Goal: Browse casually: Explore the website without a specific task or goal

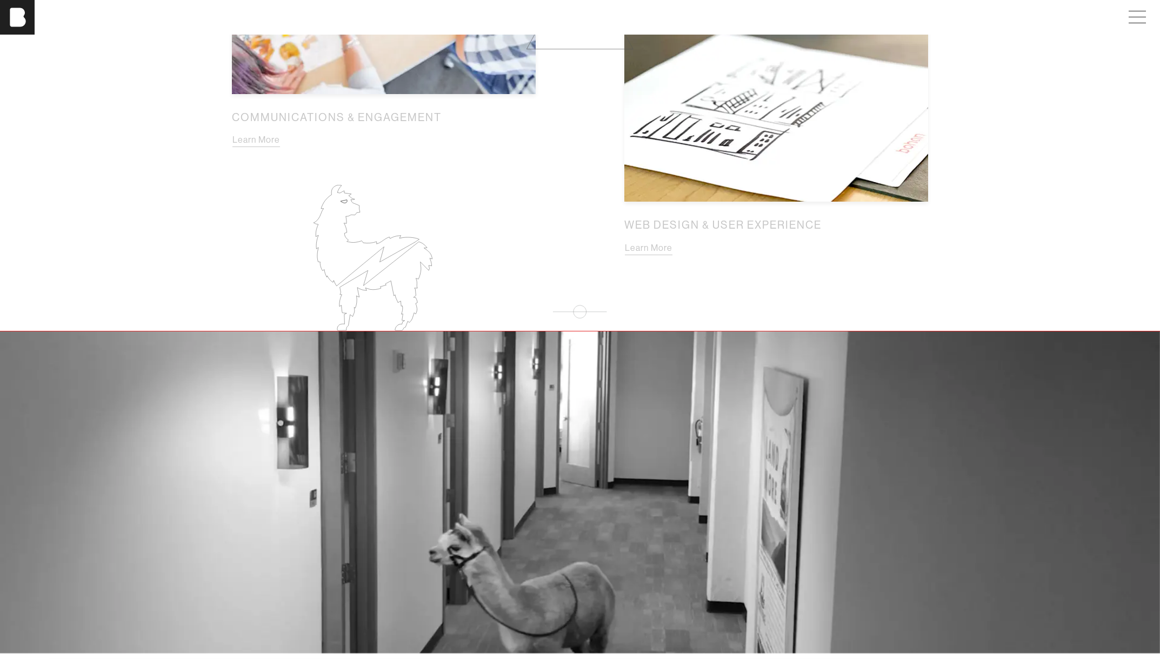
scroll to position [1655, 0]
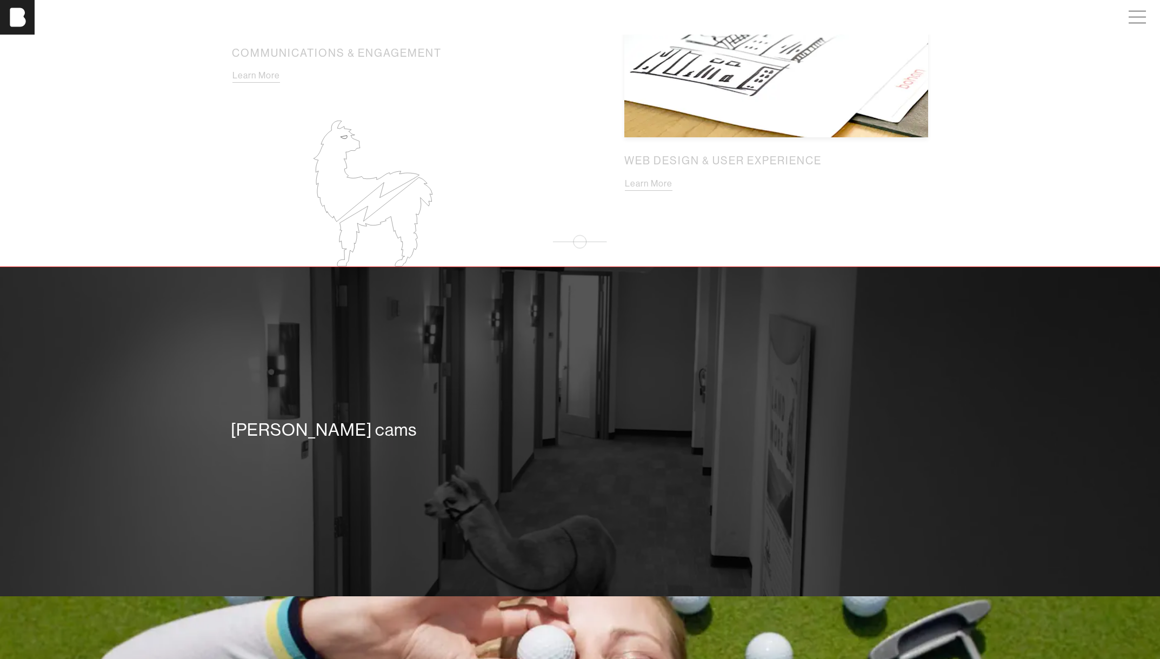
click at [592, 481] on div "[PERSON_NAME] cams" at bounding box center [580, 432] width 1160 height 330
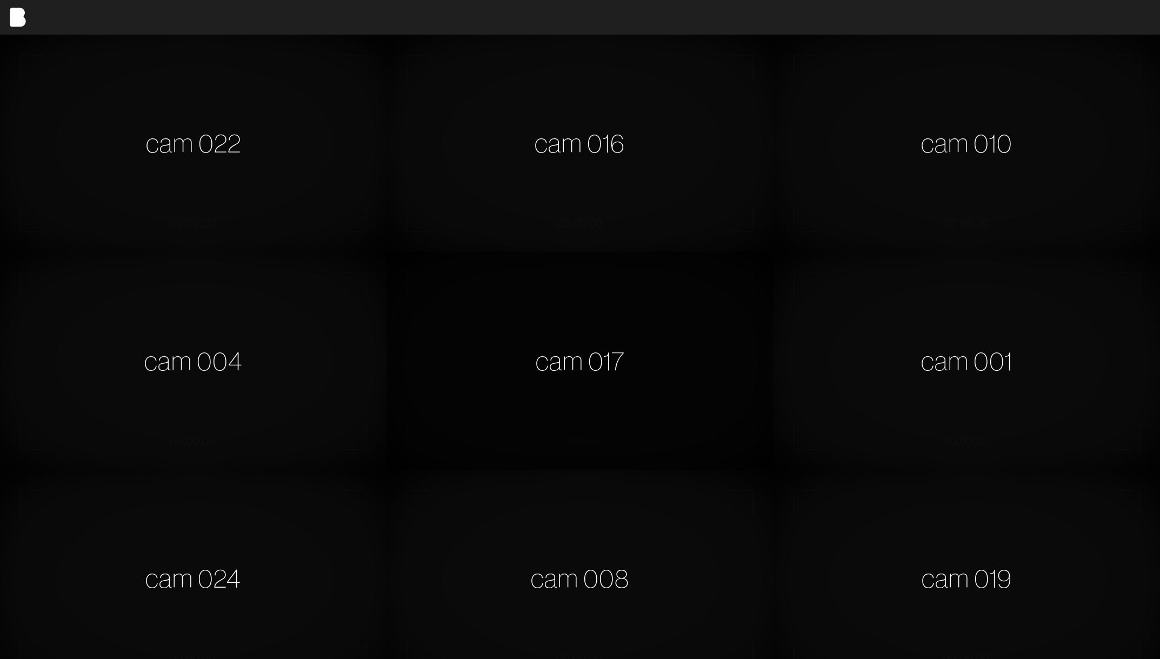
click at [569, 359] on div "cam 017" at bounding box center [580, 360] width 387 height 217
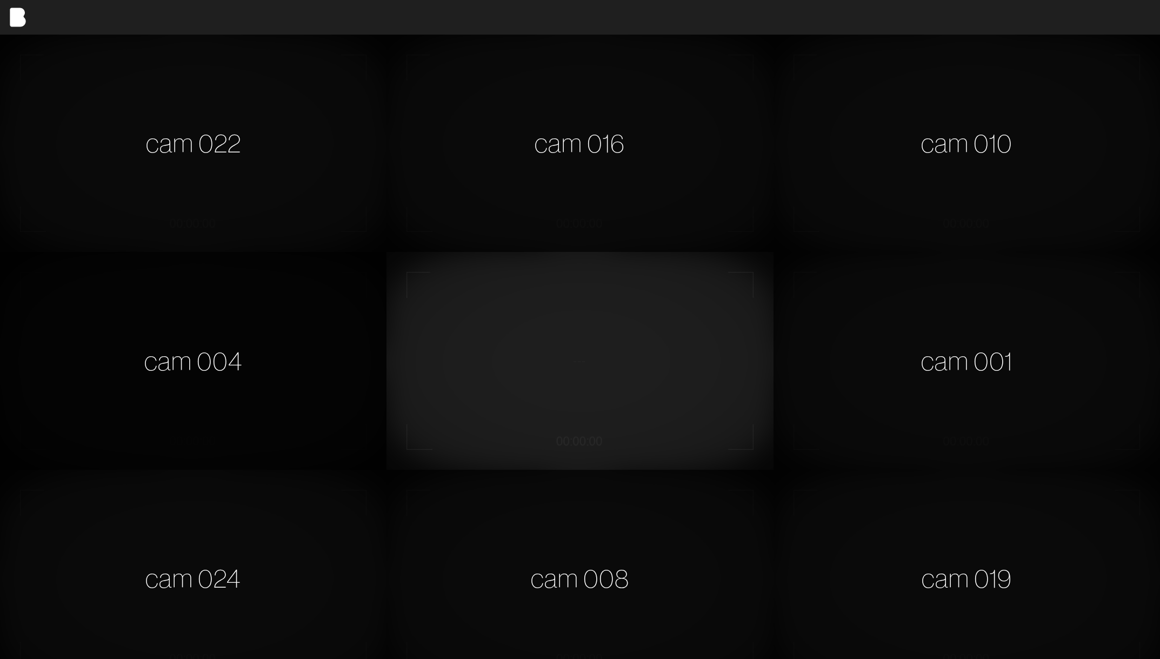
click at [293, 368] on div "cam 004" at bounding box center [193, 360] width 387 height 217
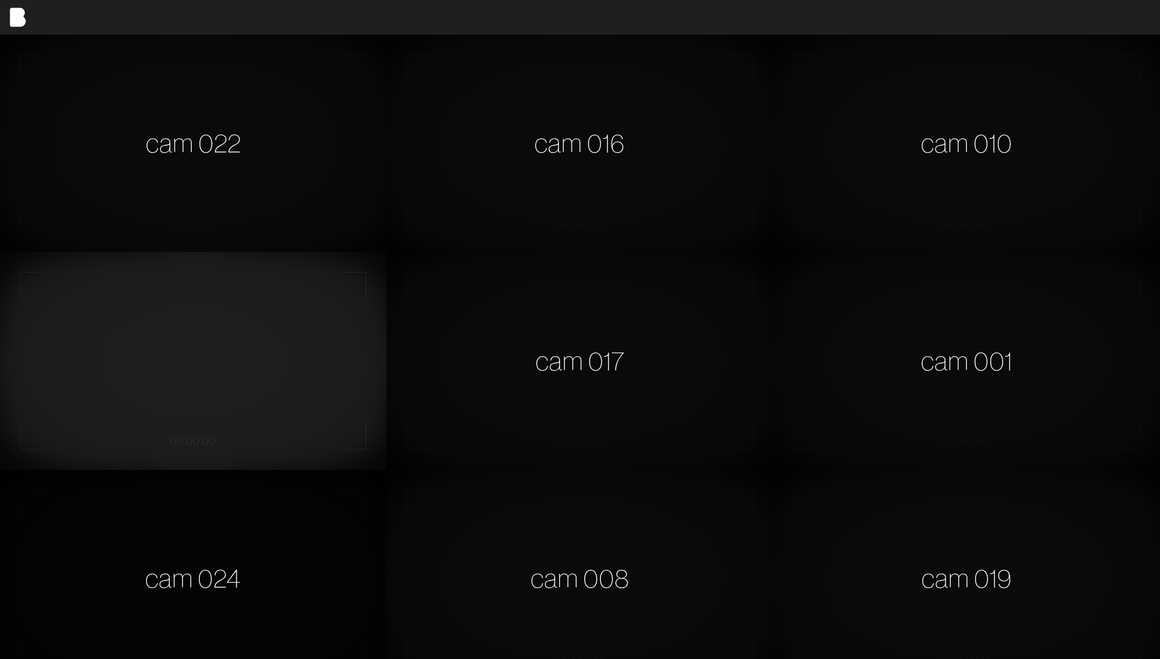
click at [295, 528] on div "cam 024" at bounding box center [193, 578] width 387 height 217
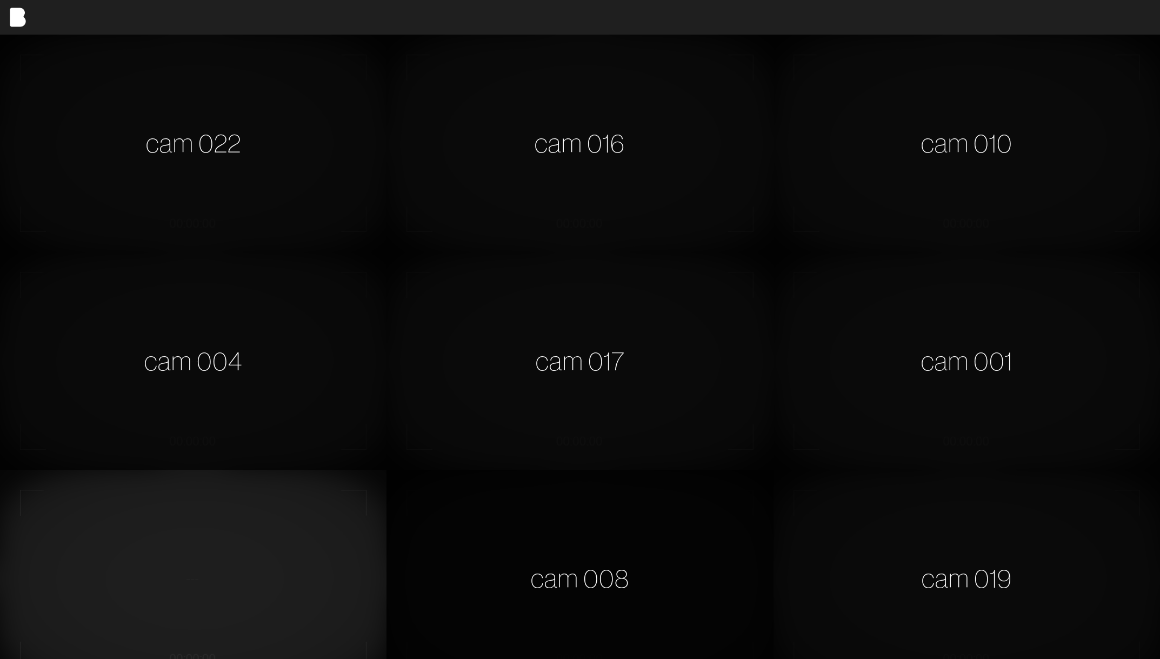
click at [591, 568] on div "cam 008" at bounding box center [580, 578] width 387 height 217
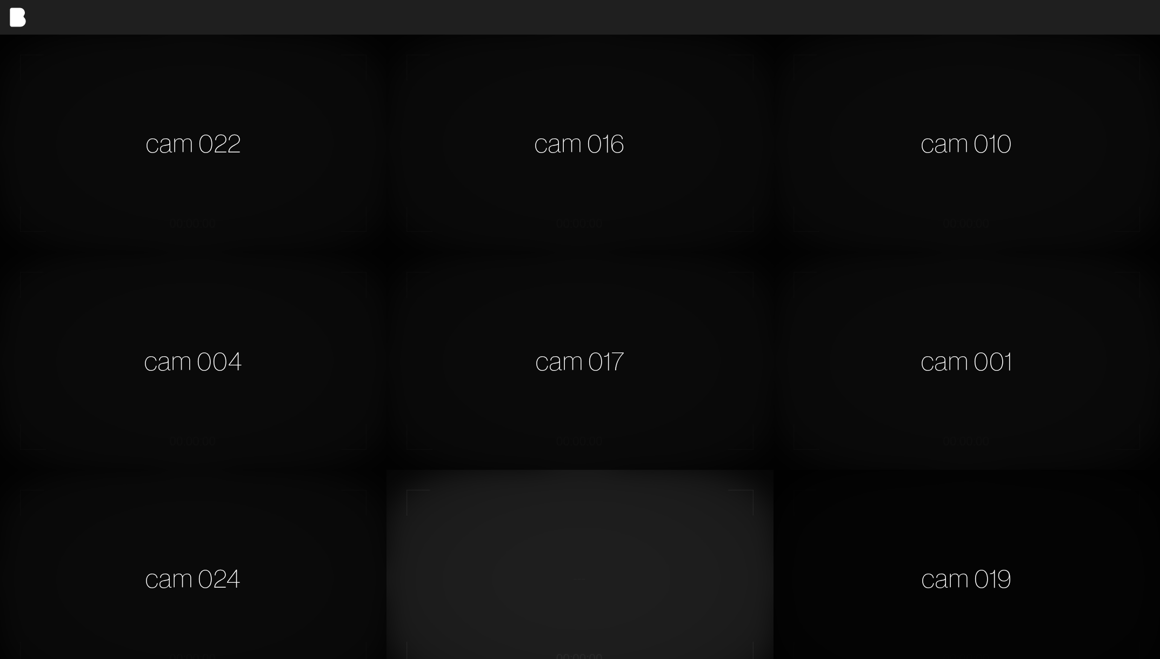
click at [1047, 587] on div "cam 019" at bounding box center [967, 578] width 387 height 217
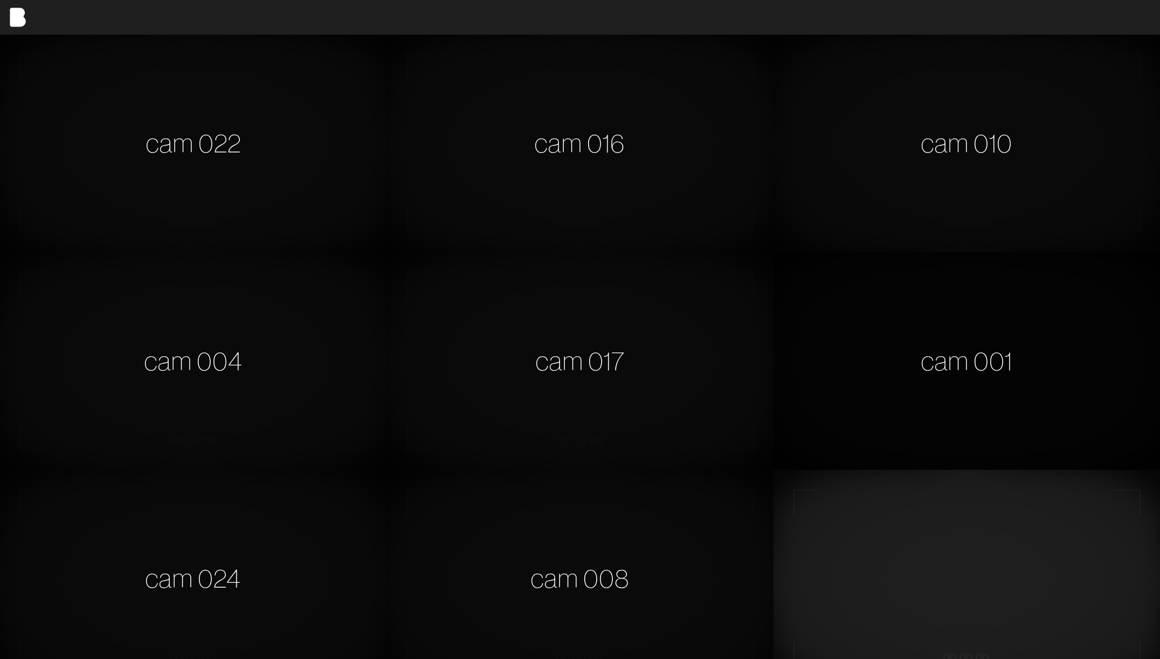
click at [1057, 335] on div "cam 001" at bounding box center [967, 360] width 387 height 217
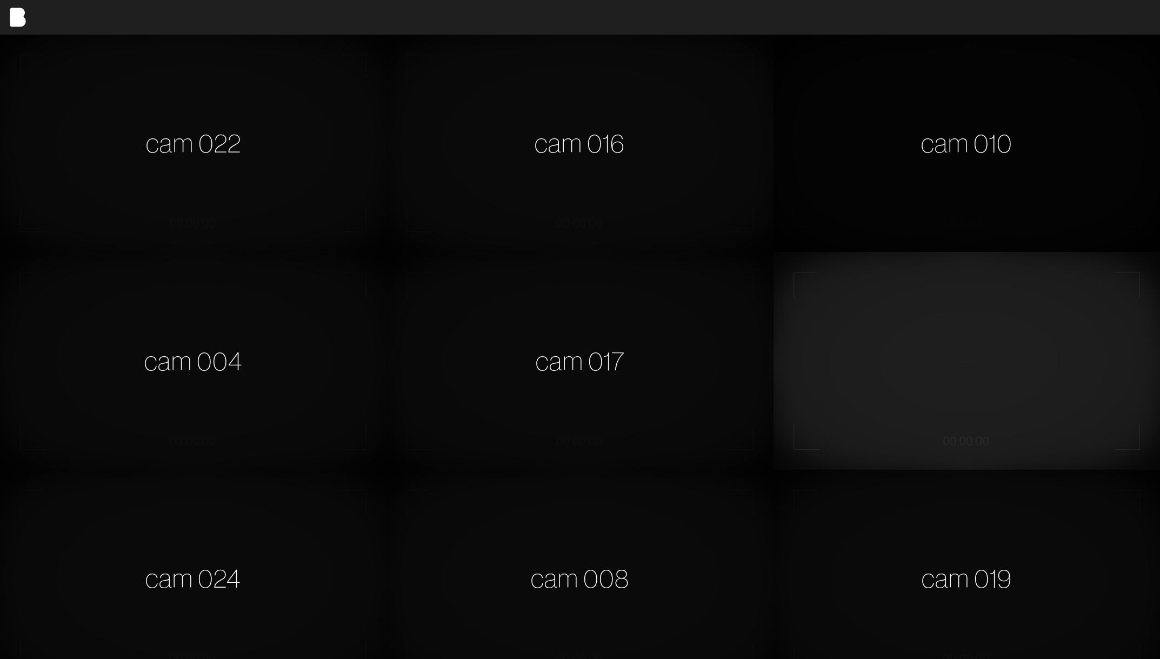
click at [942, 119] on div "cam 010" at bounding box center [967, 143] width 387 height 217
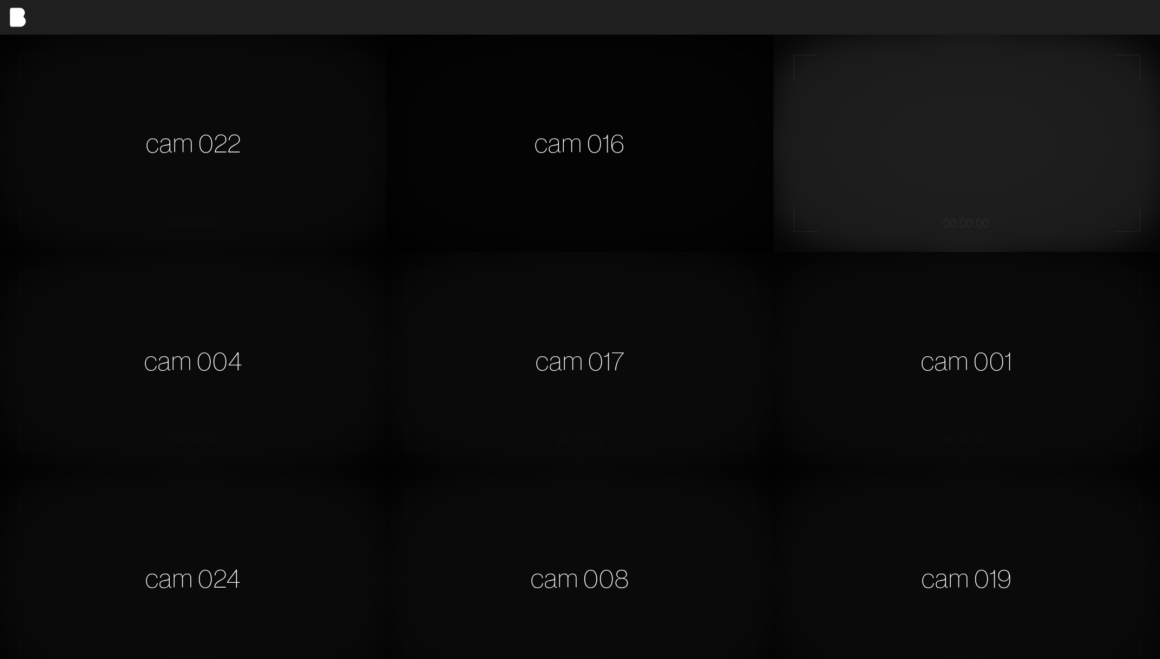
click at [574, 157] on div "cam 016" at bounding box center [580, 143] width 387 height 217
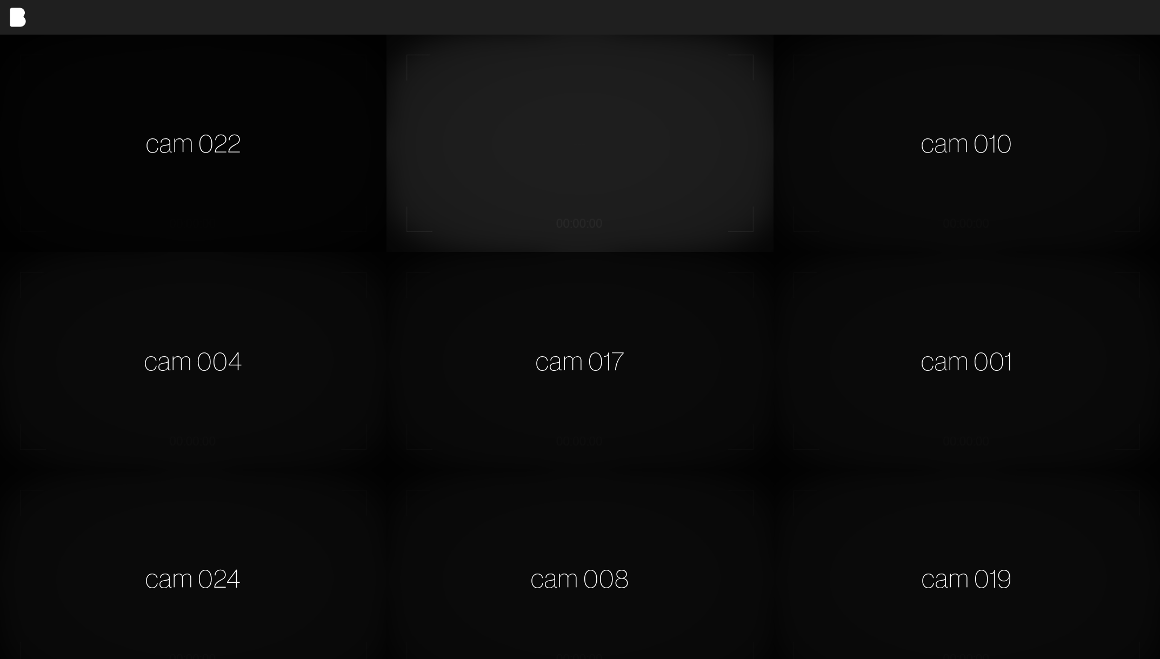
click at [309, 189] on div "cam 022" at bounding box center [193, 143] width 387 height 217
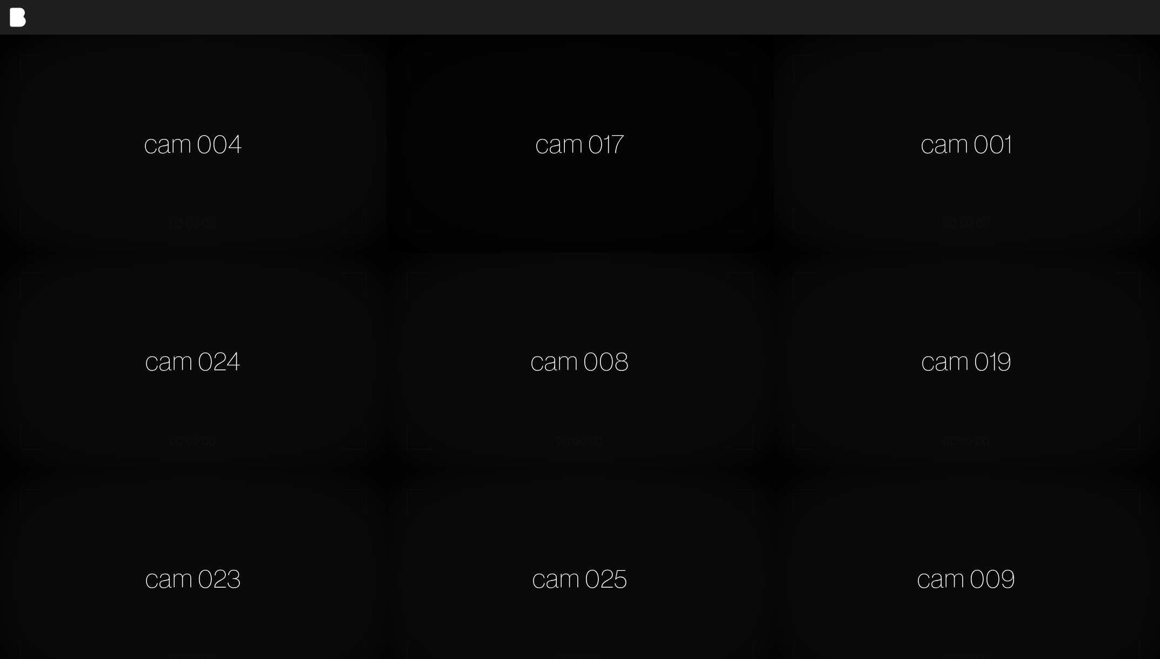
scroll to position [849, 0]
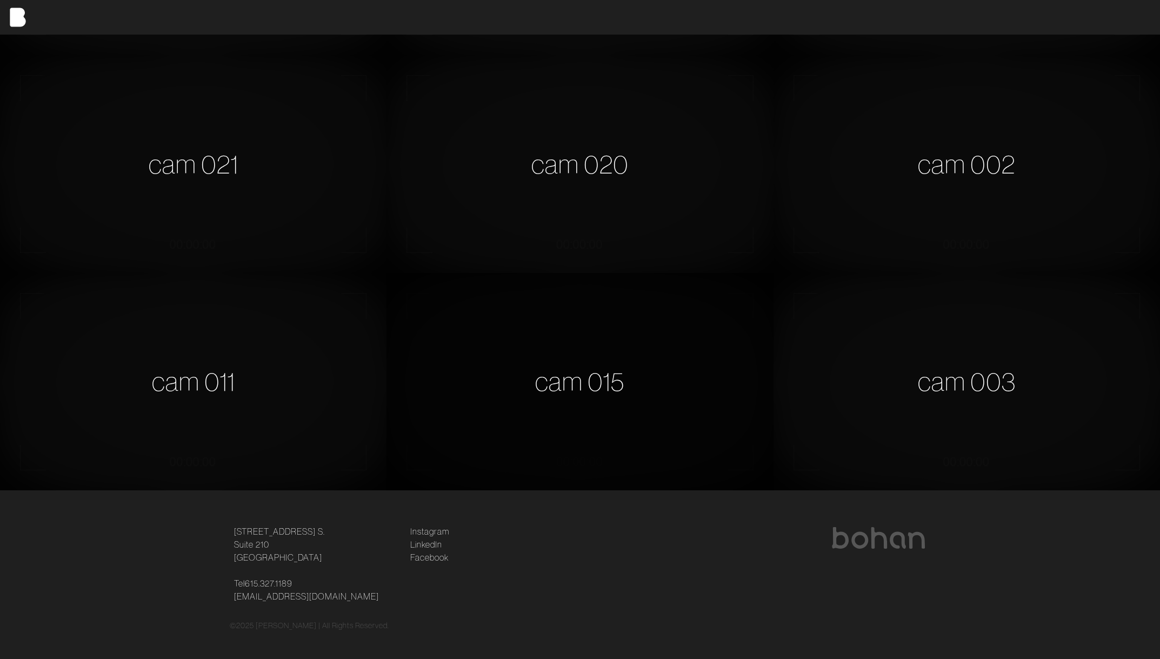
click at [500, 381] on div "cam 015" at bounding box center [580, 381] width 387 height 217
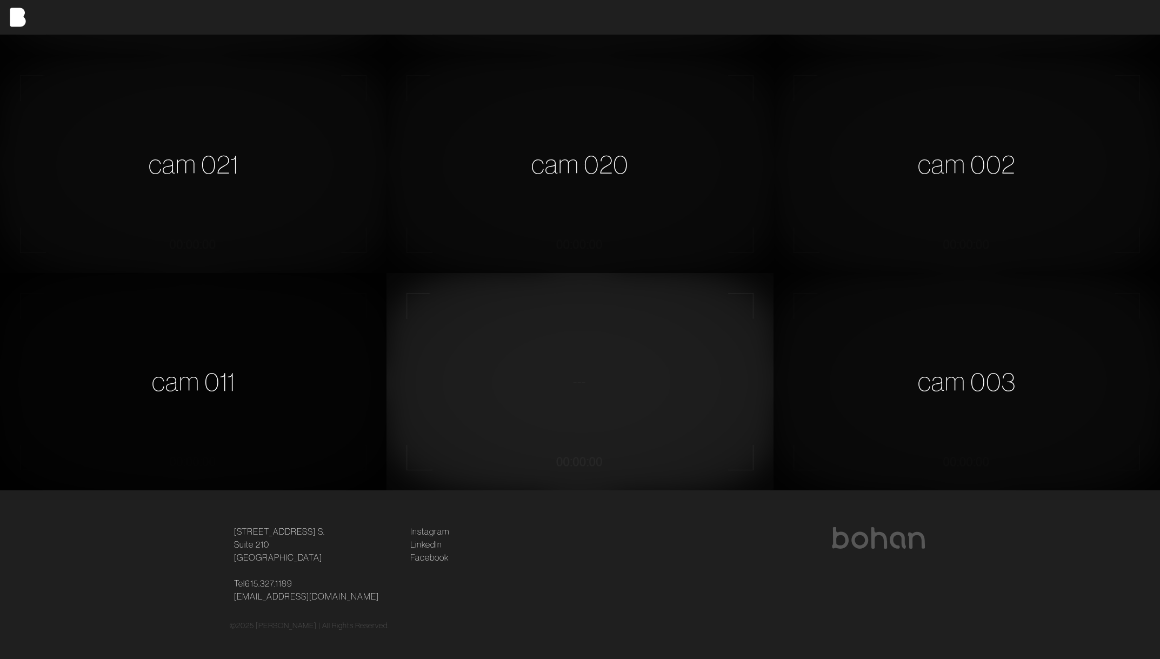
click at [245, 371] on div "cam 011" at bounding box center [193, 381] width 387 height 217
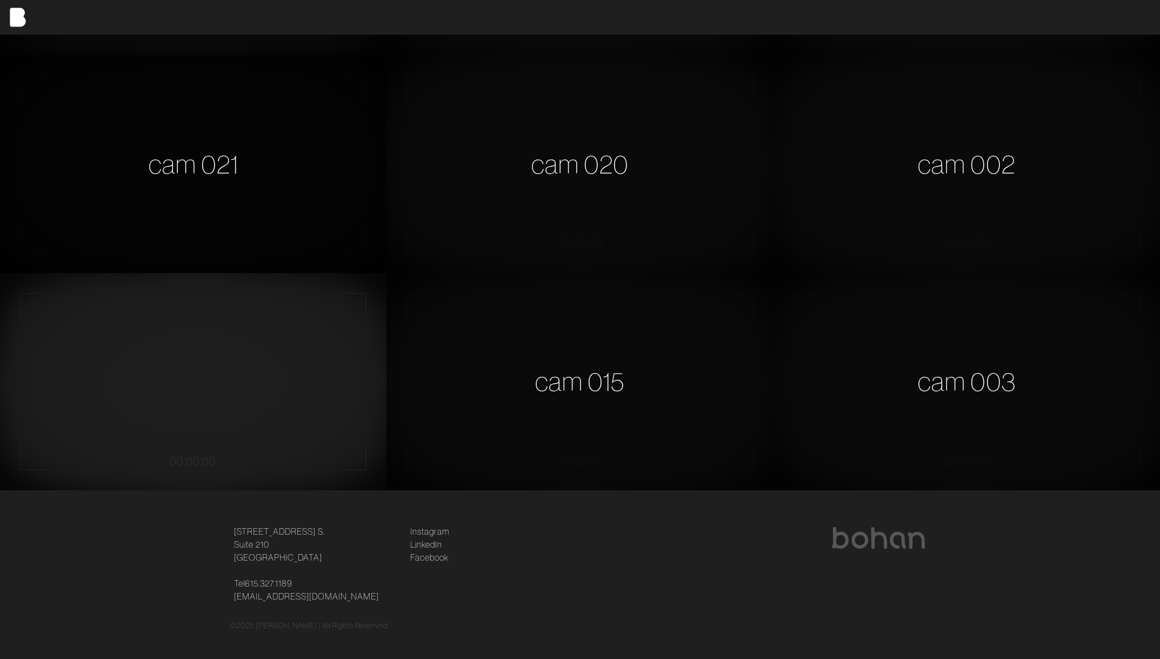
click at [249, 124] on div "cam 021" at bounding box center [193, 163] width 387 height 217
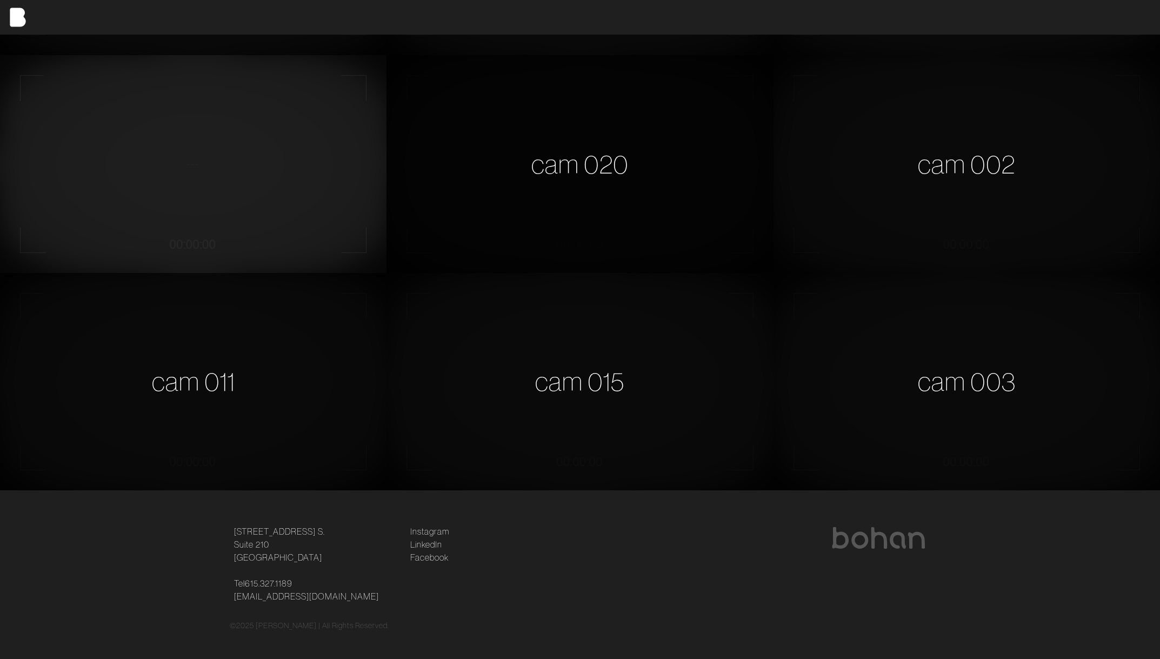
click at [558, 182] on div "cam 020" at bounding box center [580, 163] width 387 height 217
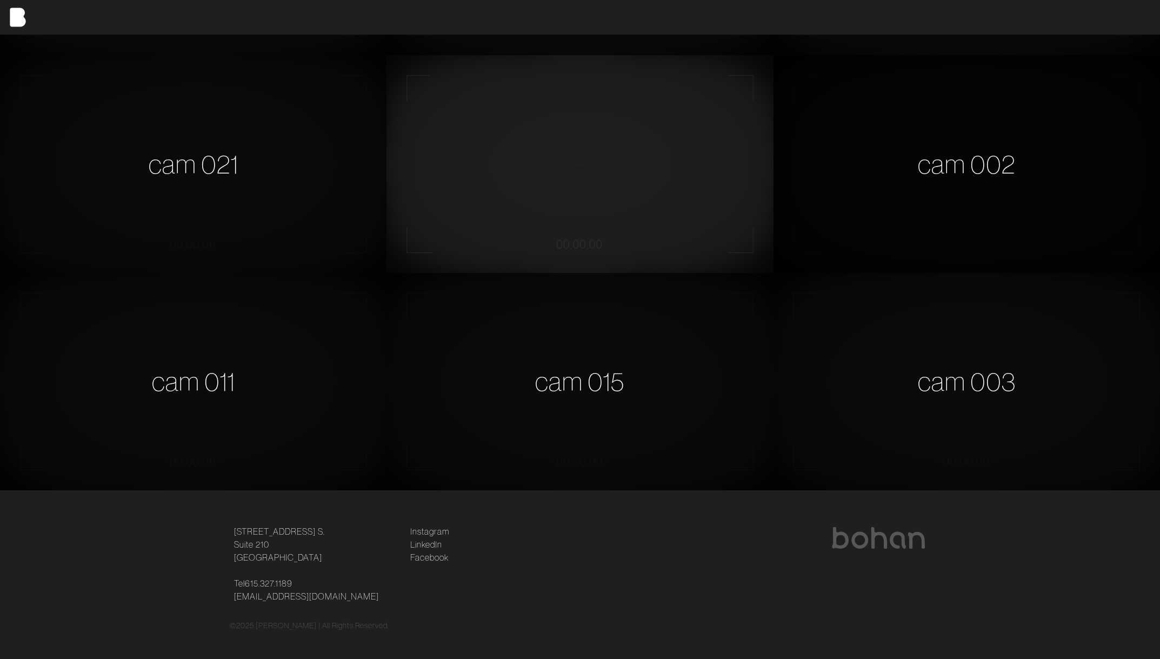
click at [932, 214] on div "cam 002" at bounding box center [967, 163] width 387 height 217
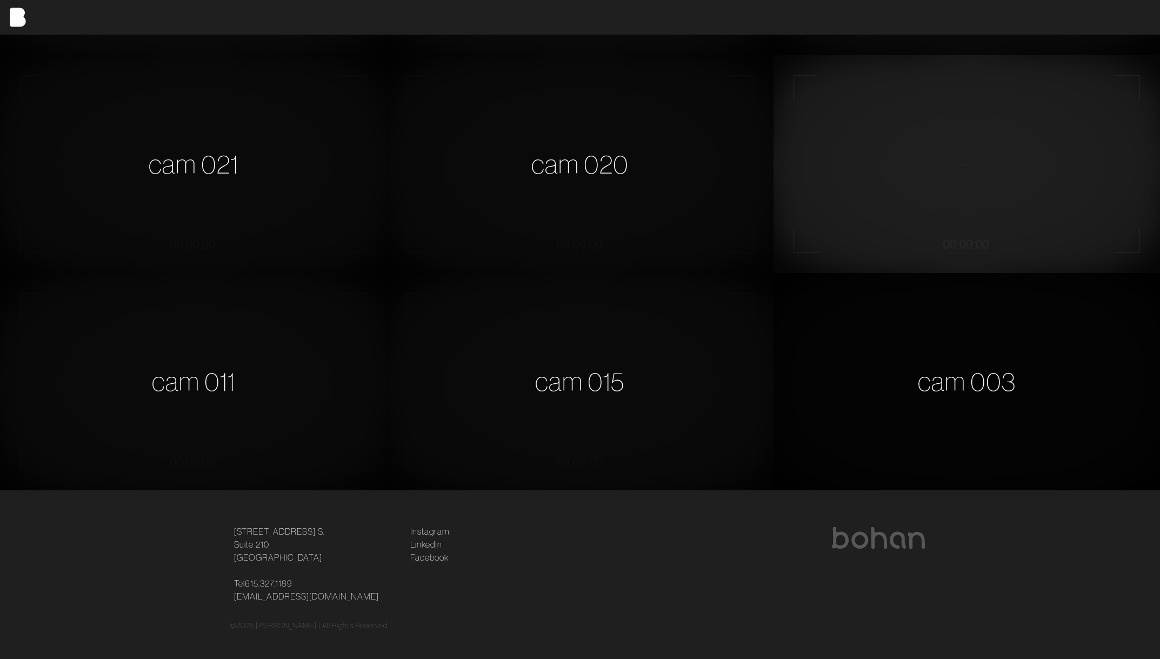
click at [1000, 404] on div "cam 003" at bounding box center [967, 381] width 387 height 217
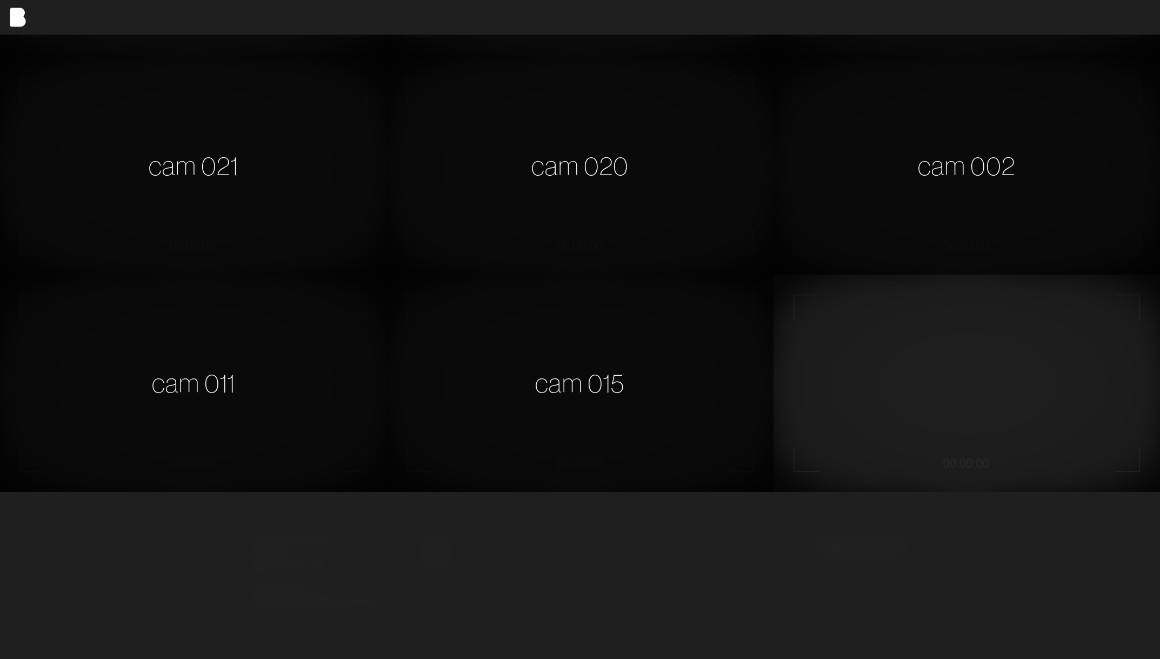
scroll to position [856, 0]
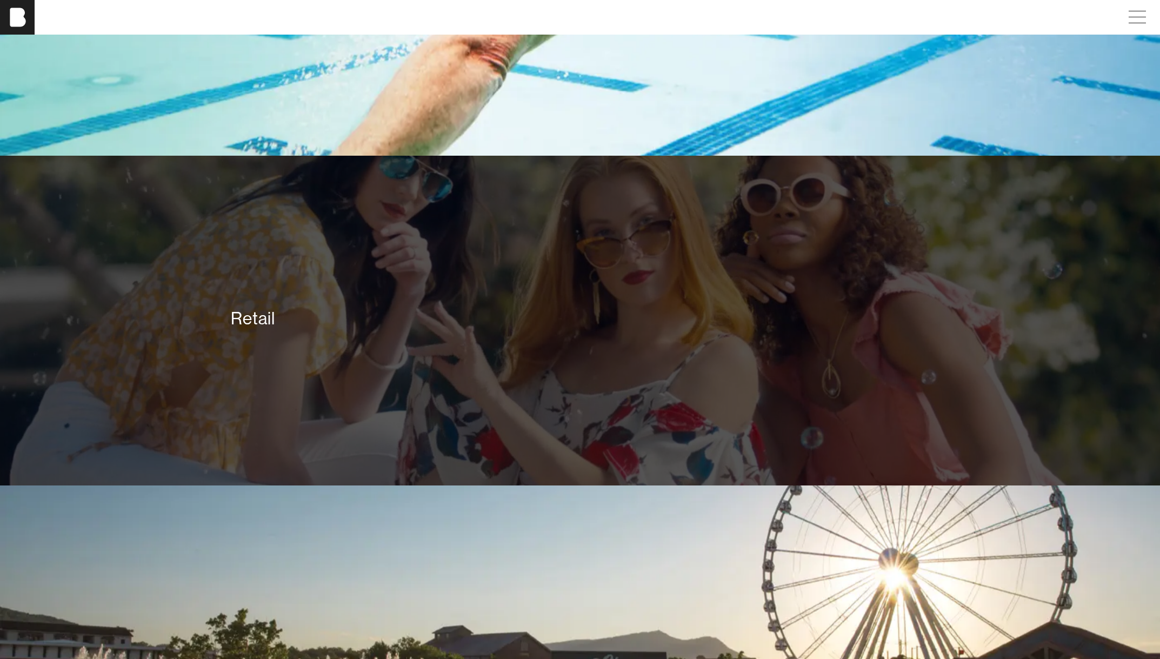
scroll to position [3254, 0]
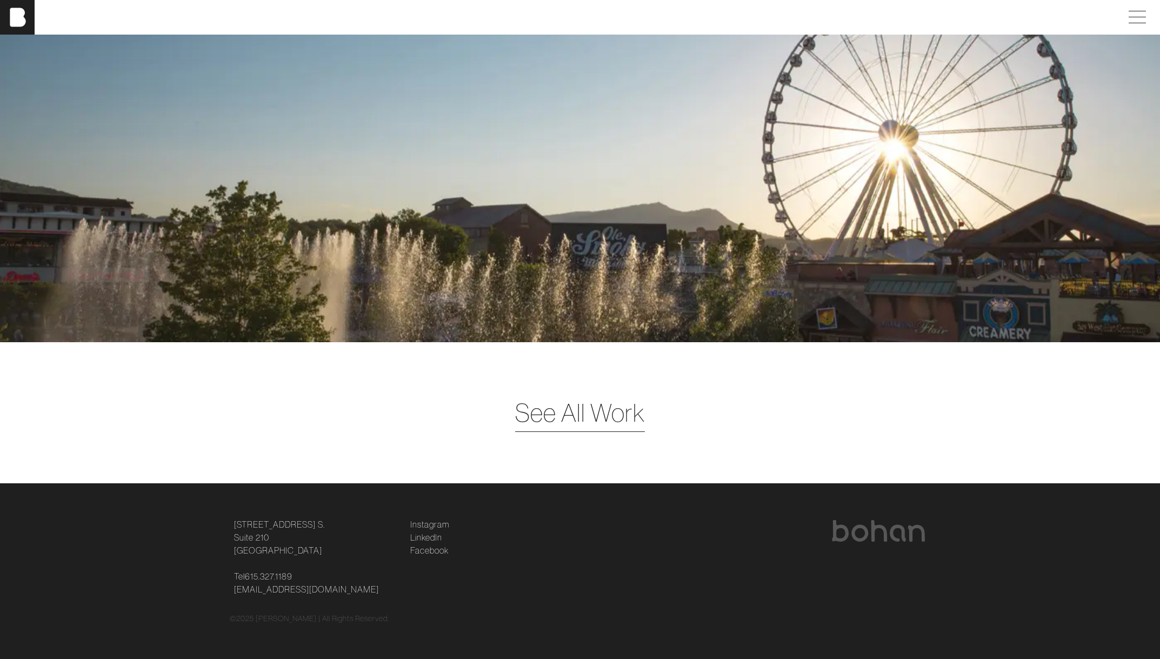
click at [559, 413] on span "See All Work" at bounding box center [580, 412] width 130 height 37
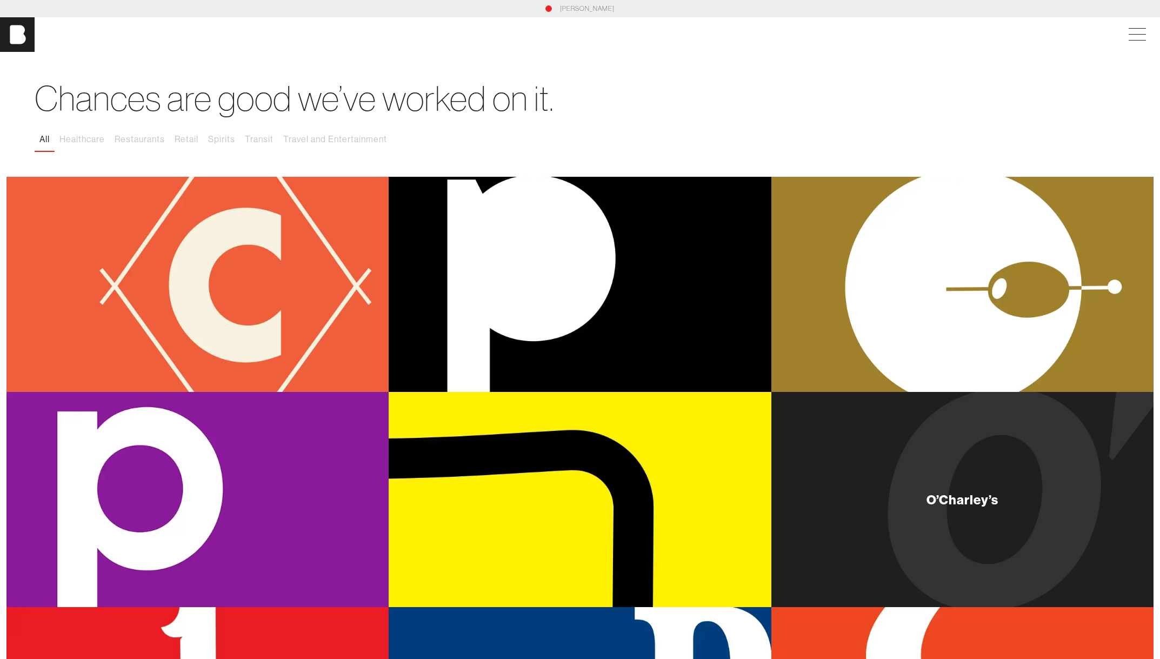
click at [1047, 455] on div "O’Charley’s" at bounding box center [962, 499] width 382 height 215
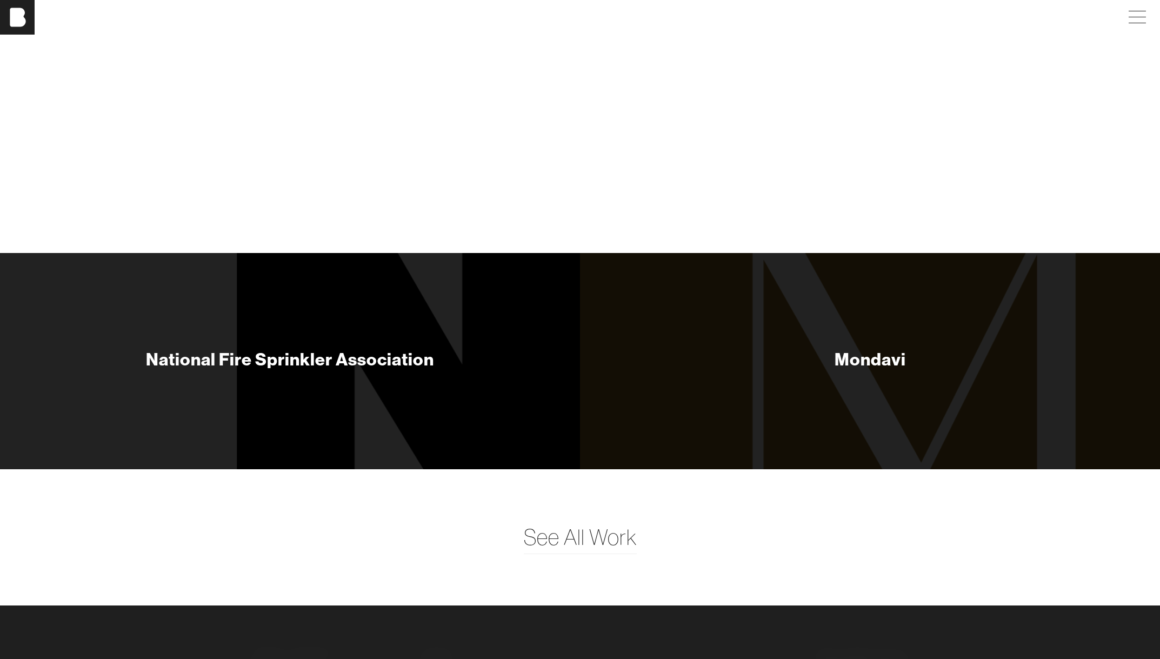
scroll to position [6906, 0]
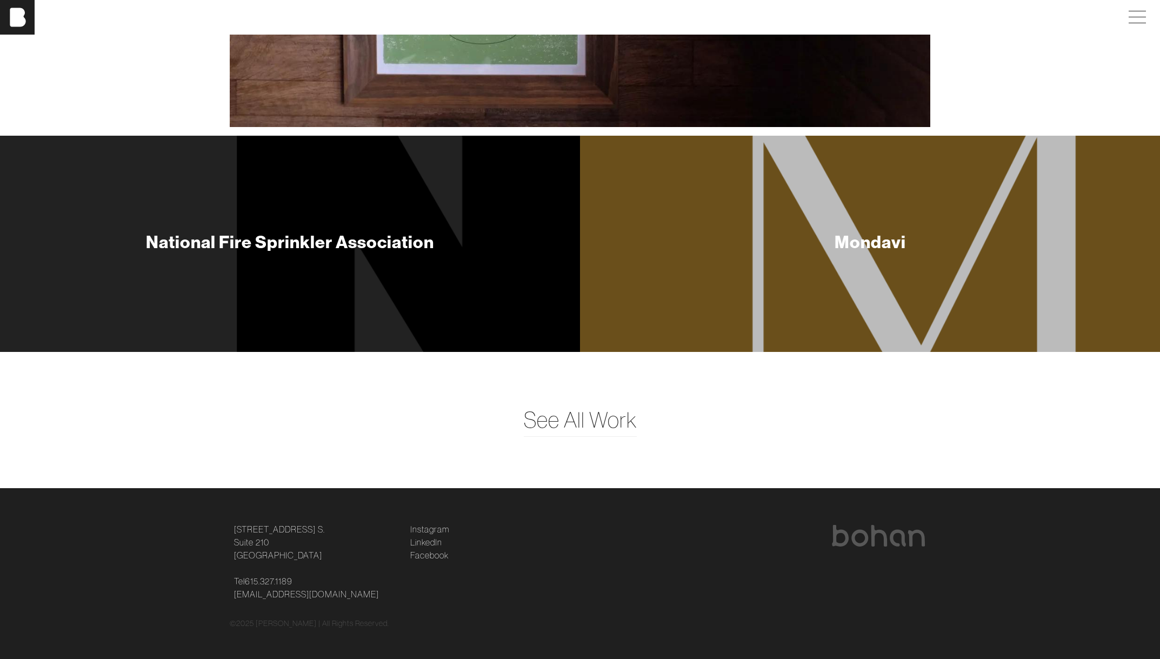
click at [901, 254] on div "Mondavi" at bounding box center [870, 244] width 87 height 78
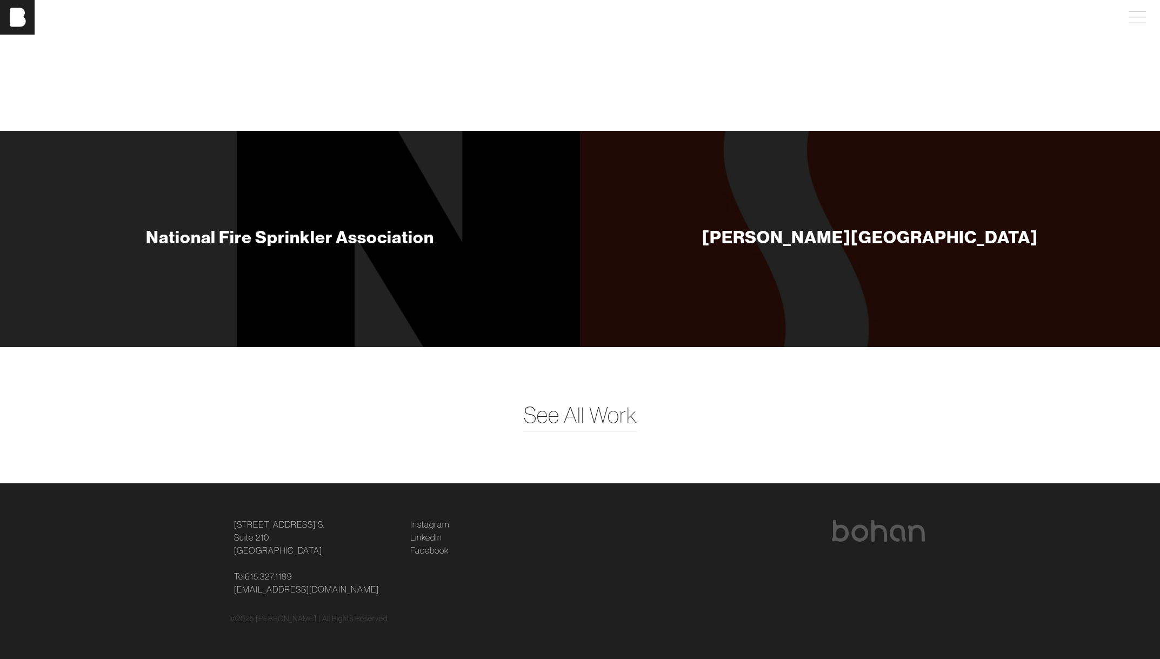
scroll to position [5000, 0]
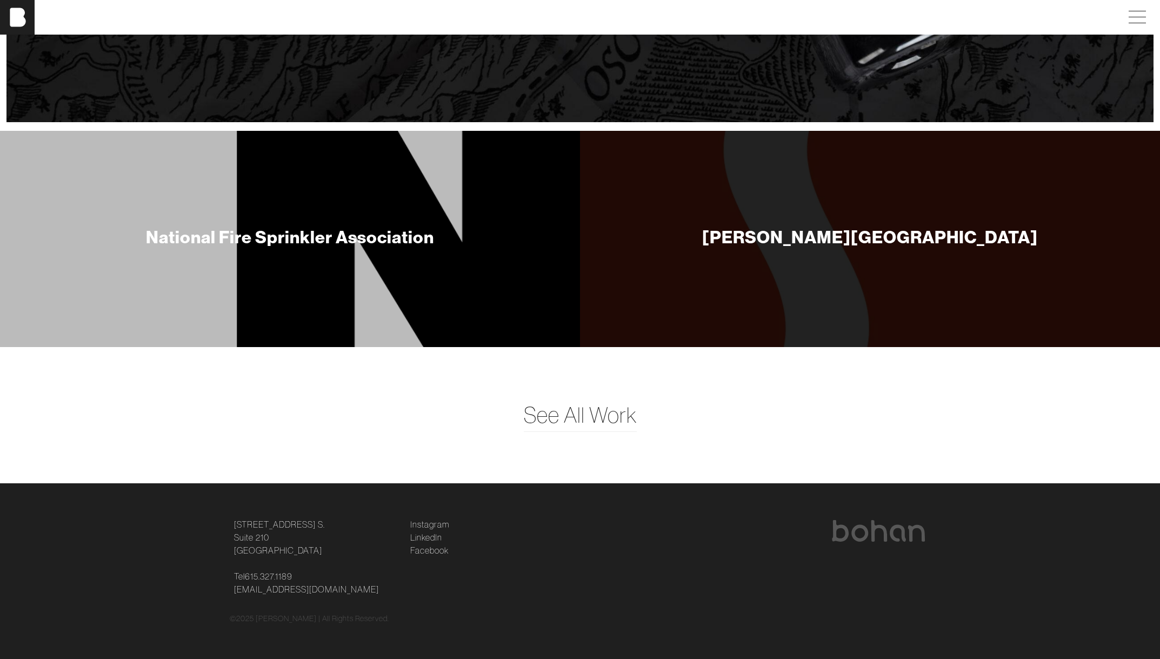
click at [461, 258] on div "National Fire Sprinkler Association" at bounding box center [290, 239] width 580 height 216
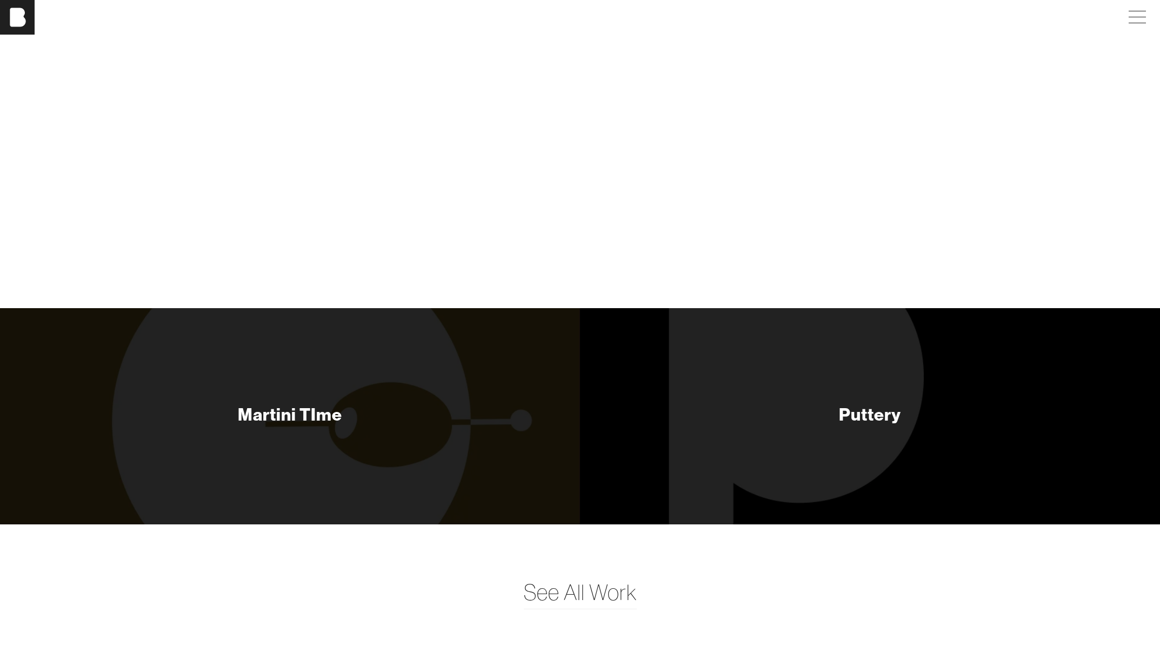
scroll to position [3354, 0]
